Goal: Find contact information: Find contact information

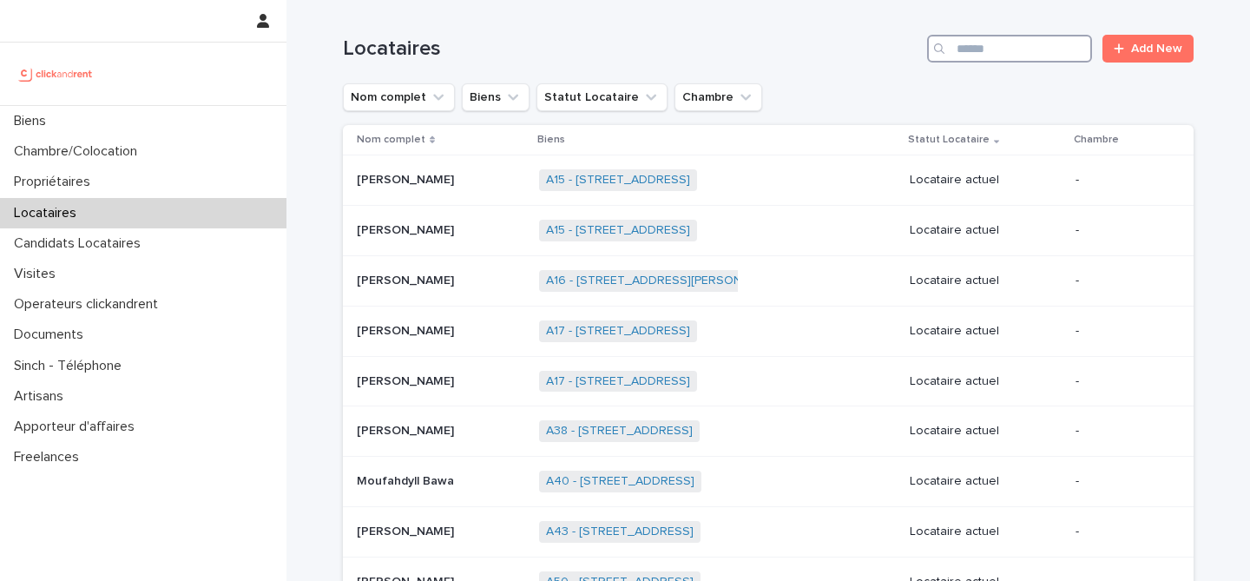
click at [1001, 36] on input "Search" at bounding box center [1009, 49] width 165 height 28
paste input "*****"
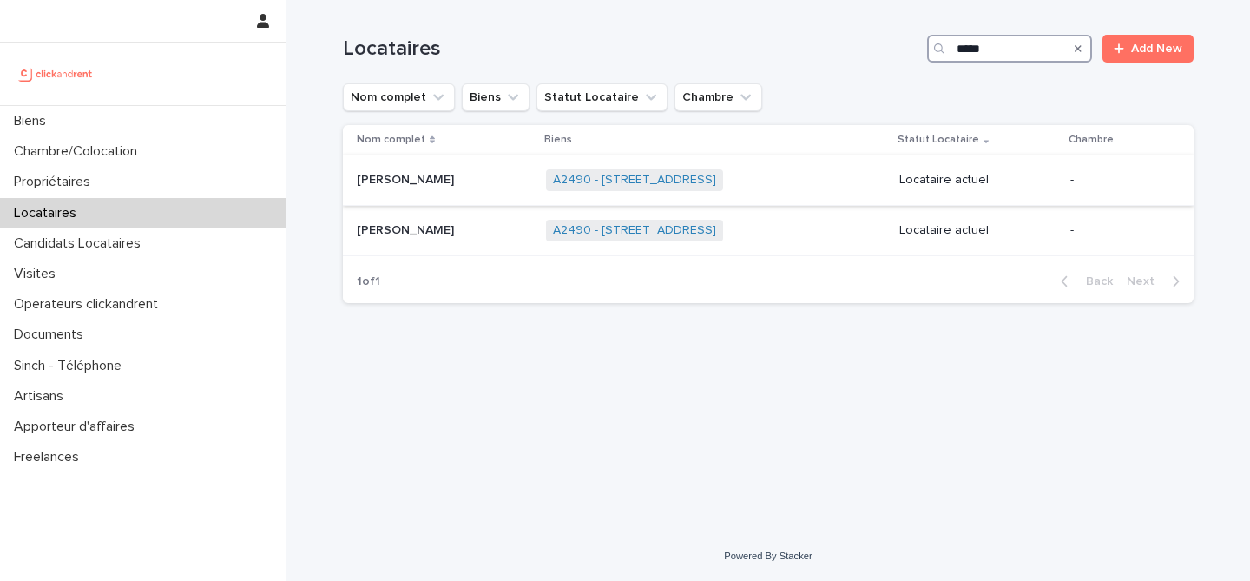
type input "*****"
click at [457, 175] on p at bounding box center [444, 180] width 175 height 15
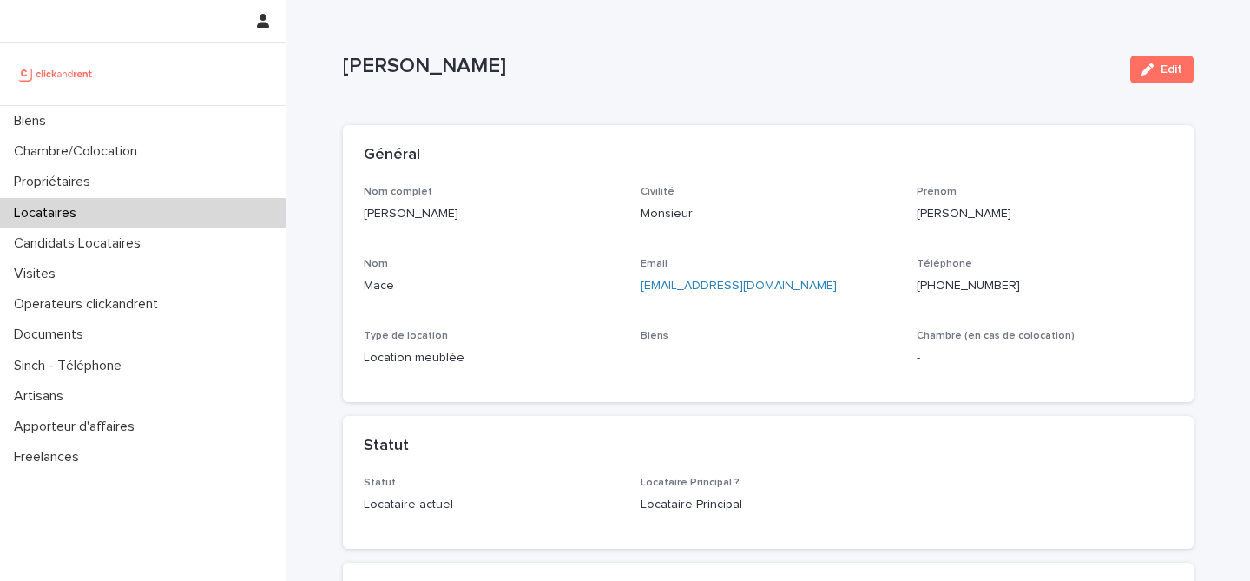
click at [950, 297] on div "Téléphone [PHONE_NUMBER]" at bounding box center [1045, 283] width 256 height 51
click at [950, 294] on p "[PHONE_NUMBER]" at bounding box center [1045, 286] width 256 height 18
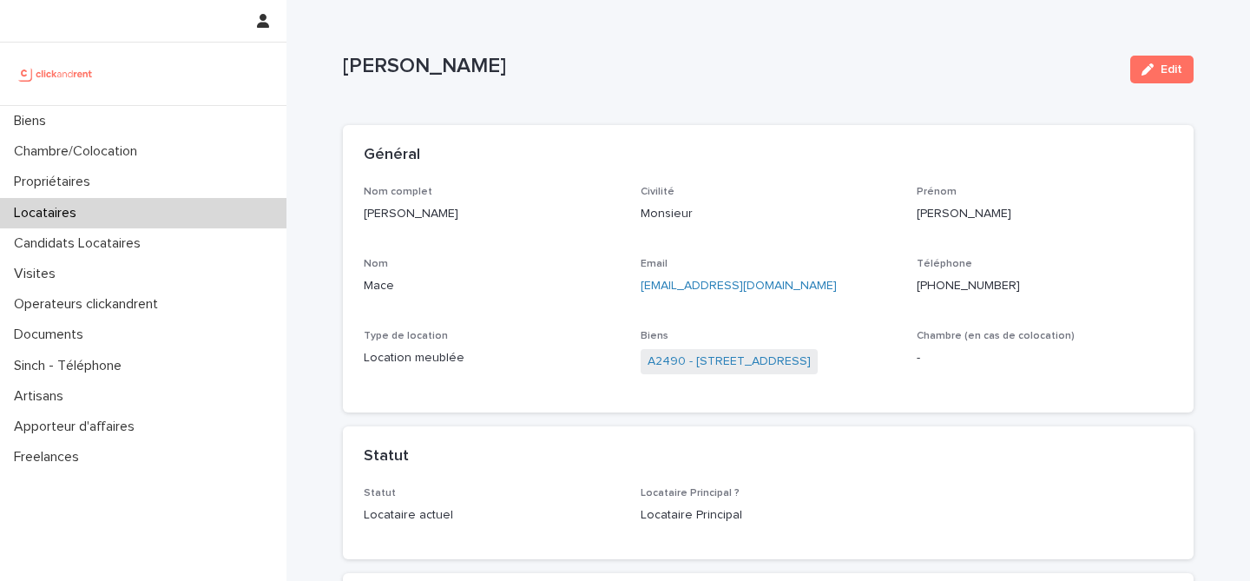
click at [950, 292] on p "[PHONE_NUMBER]" at bounding box center [1045, 286] width 256 height 18
click at [950, 288] on p "[PHONE_NUMBER]" at bounding box center [1045, 286] width 256 height 18
copy p "33640382437"
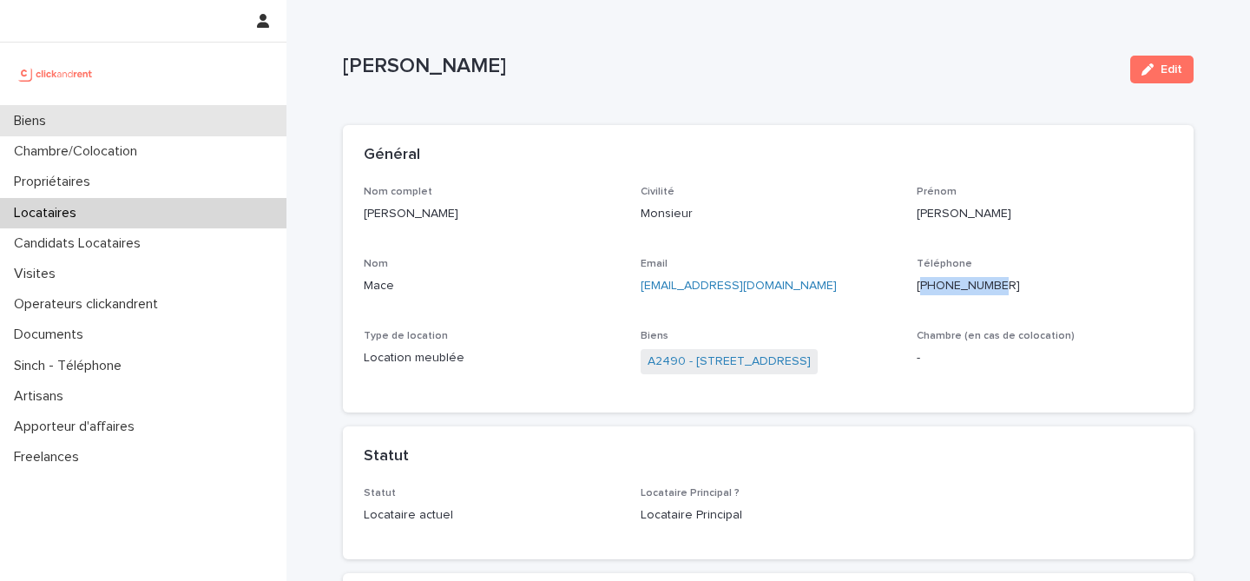
click at [89, 130] on div "Biens" at bounding box center [143, 121] width 286 height 30
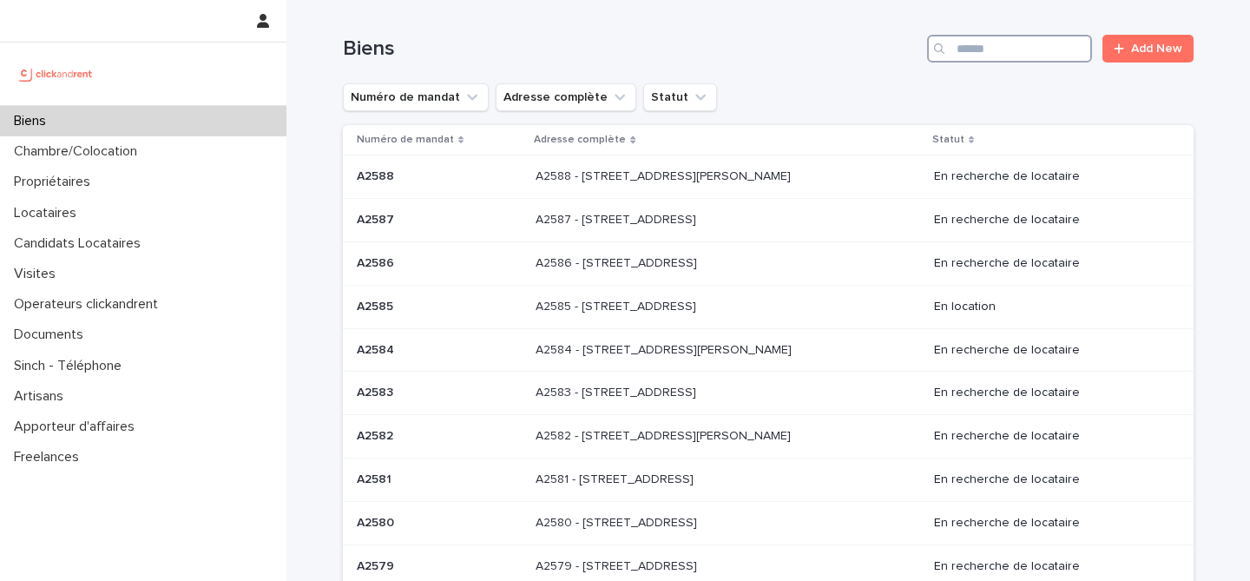
click at [1016, 51] on input "Search" at bounding box center [1009, 49] width 165 height 28
paste input "*****"
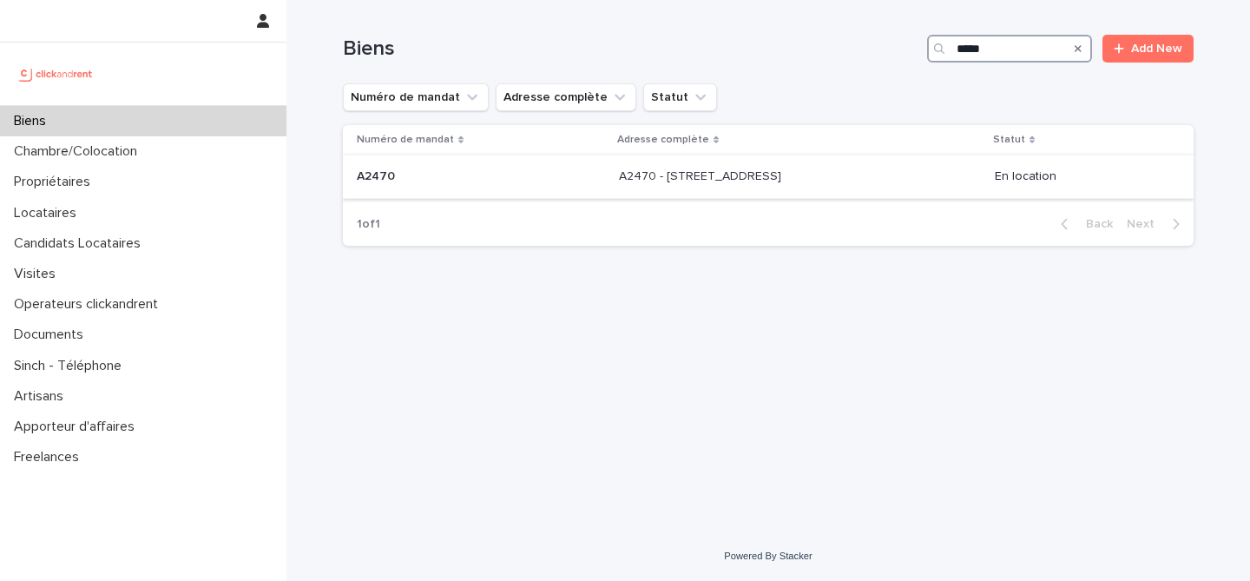
type input "*****"
click at [884, 191] on div "A2470 - [STREET_ADDRESS] - [STREET_ADDRESS]" at bounding box center [800, 176] width 362 height 29
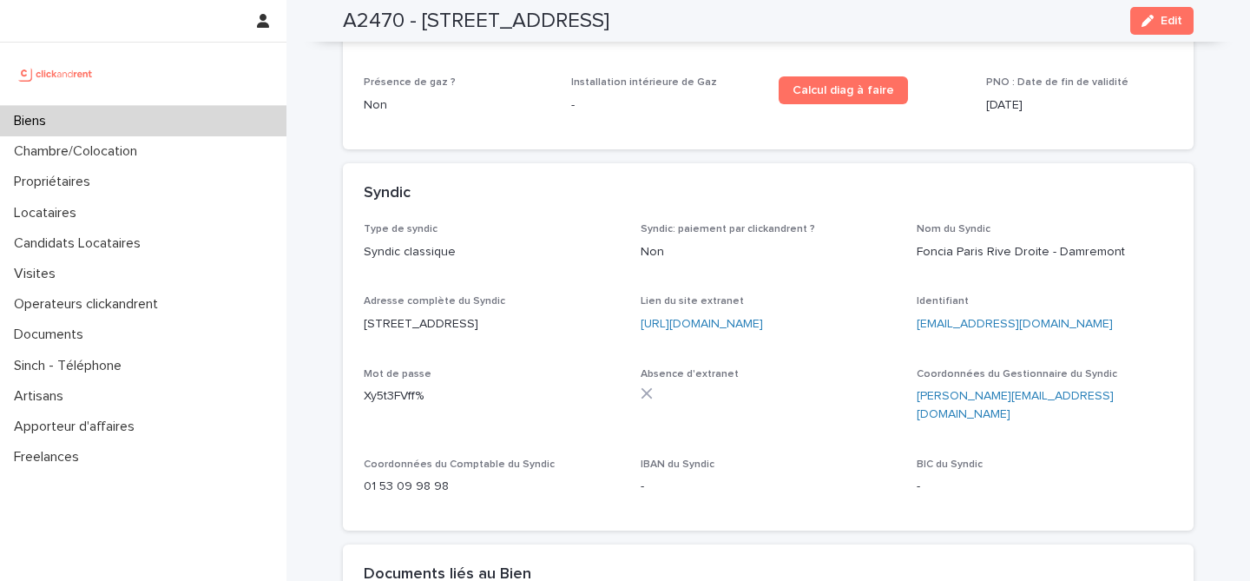
scroll to position [5827, 0]
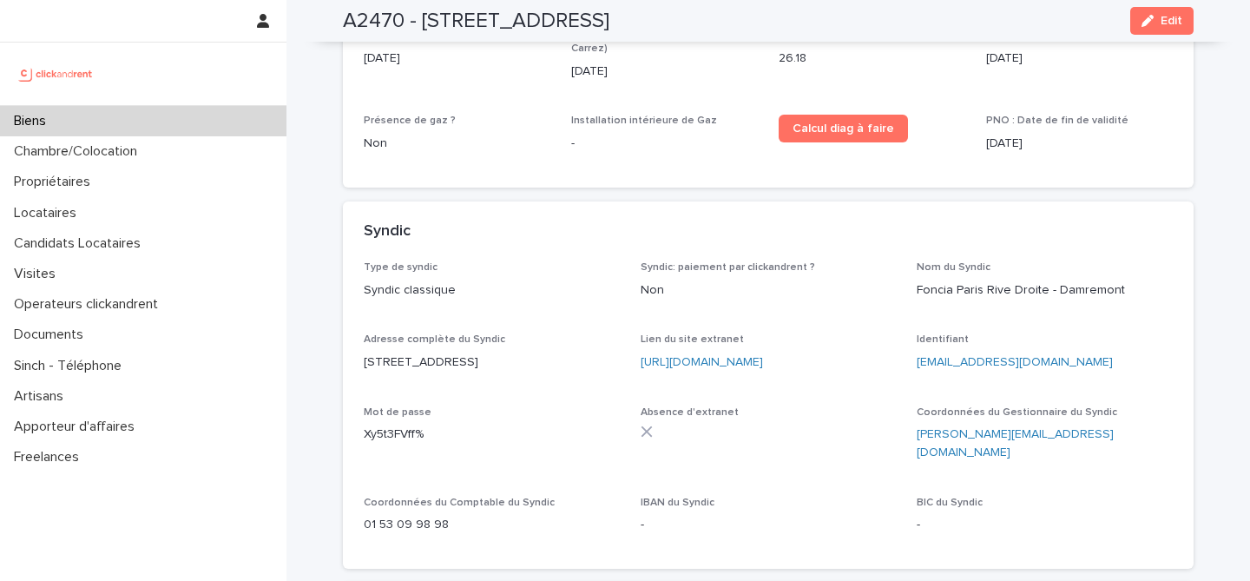
click at [767, 266] on div "Type de syndic Syndic classique Syndic: paiement par clickandrent ? Non Nom du …" at bounding box center [768, 404] width 809 height 286
click at [755, 356] on link "[URL][DOMAIN_NAME]" at bounding box center [702, 362] width 122 height 12
drag, startPoint x: 1063, startPoint y: 297, endPoint x: 917, endPoint y: 300, distance: 146.7
click at [917, 353] on p "[EMAIL_ADDRESS][DOMAIN_NAME]" at bounding box center [1045, 362] width 256 height 18
copy link "[EMAIL_ADDRESS][DOMAIN_NAME]"
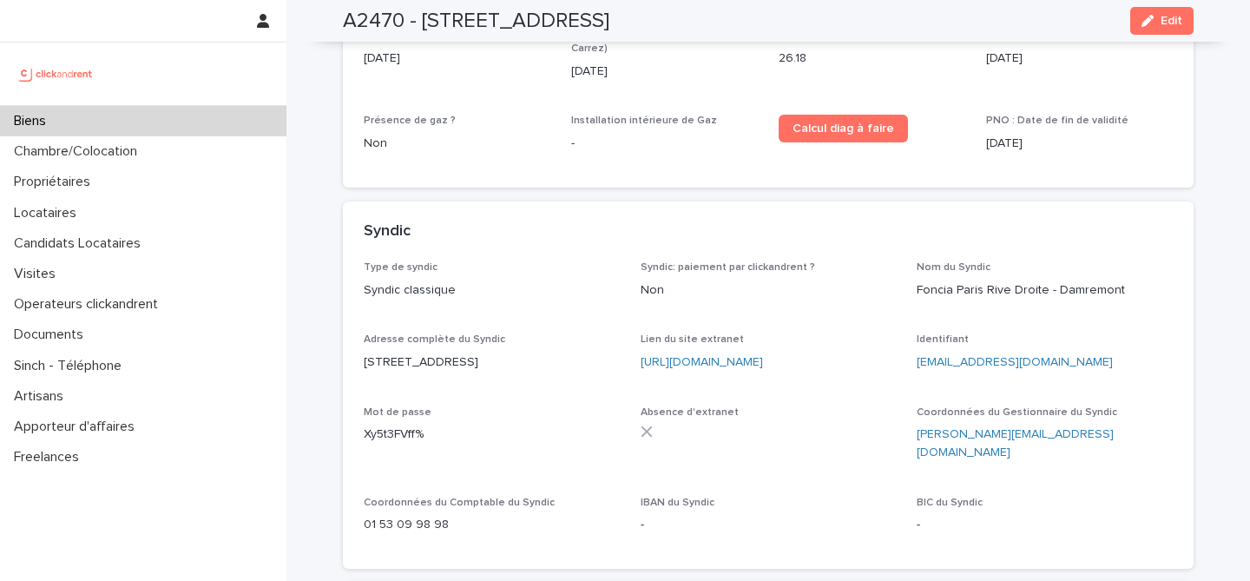
click at [569, 422] on div "Xy5t3FVff%" at bounding box center [492, 433] width 256 height 22
drag, startPoint x: 429, startPoint y: 372, endPoint x: 355, endPoint y: 372, distance: 73.8
click at [355, 372] on div "Type de syndic Syndic classique Syndic: paiement par clickandrent ? Non Nom du …" at bounding box center [768, 414] width 851 height 307
copy p "Xy5t3FVff%"
